Goal: Task Accomplishment & Management: Manage account settings

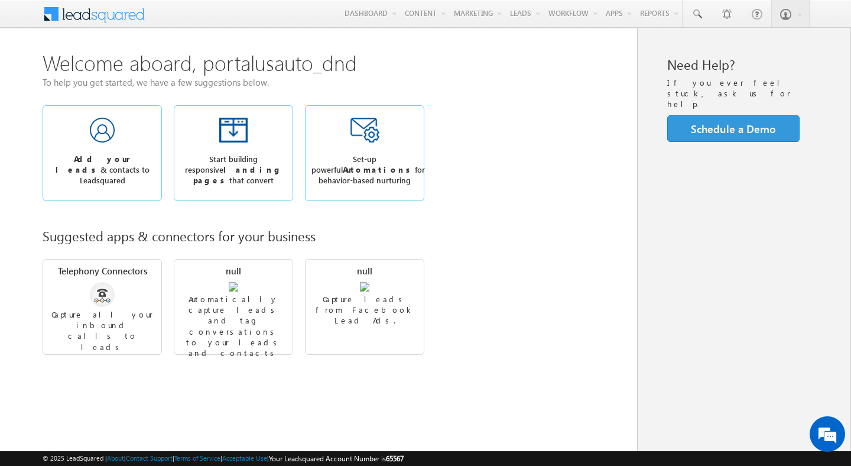
click at [404, 457] on span "65567" at bounding box center [395, 458] width 18 height 9
copy span "65567"
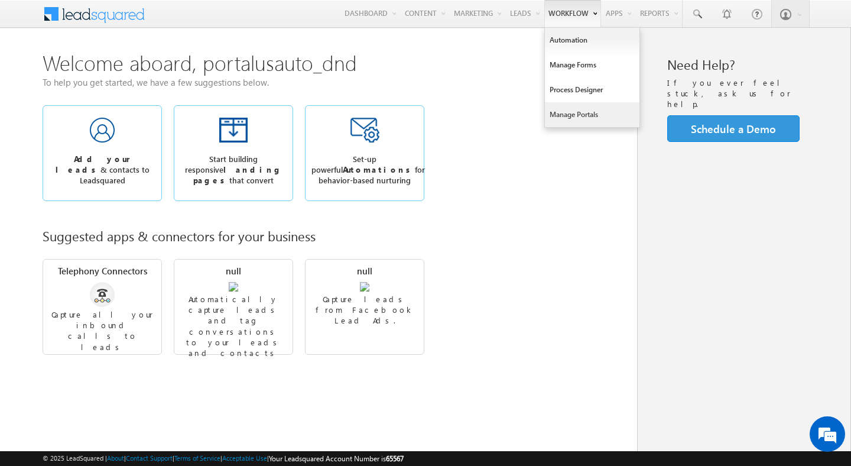
click at [559, 115] on link "Manage Portals" at bounding box center [592, 114] width 95 height 25
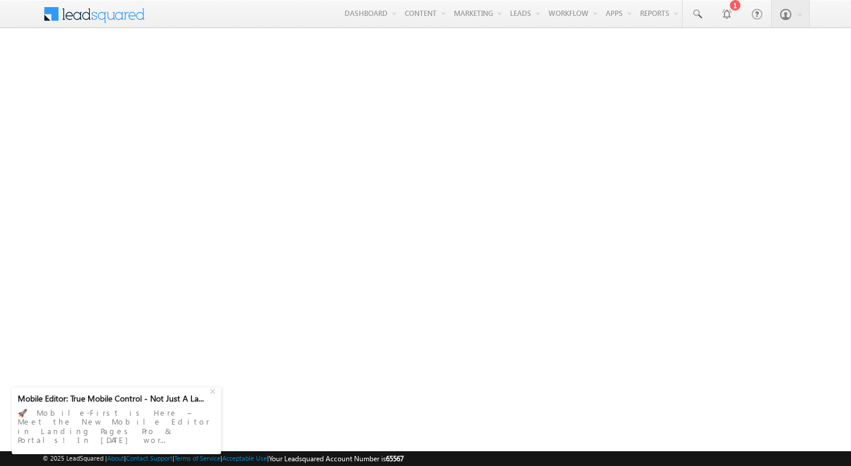
click at [404, 458] on span "65567" at bounding box center [395, 458] width 18 height 9
copy span "65567"
click at [404, 459] on span "65567" at bounding box center [395, 458] width 18 height 9
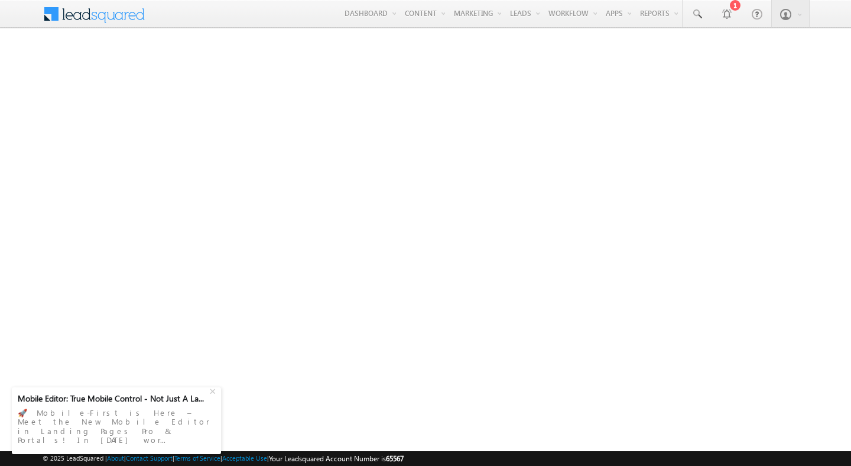
copy span "65567"
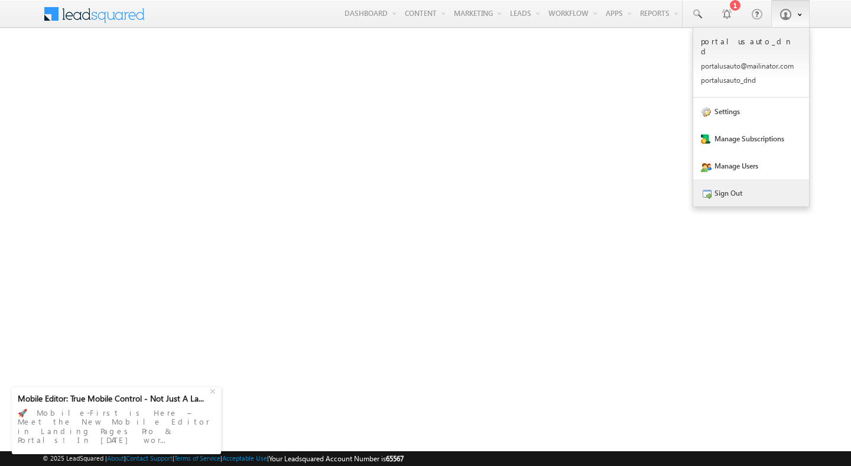
click at [722, 181] on link "Sign Out" at bounding box center [751, 192] width 116 height 27
